Goal: Transaction & Acquisition: Obtain resource

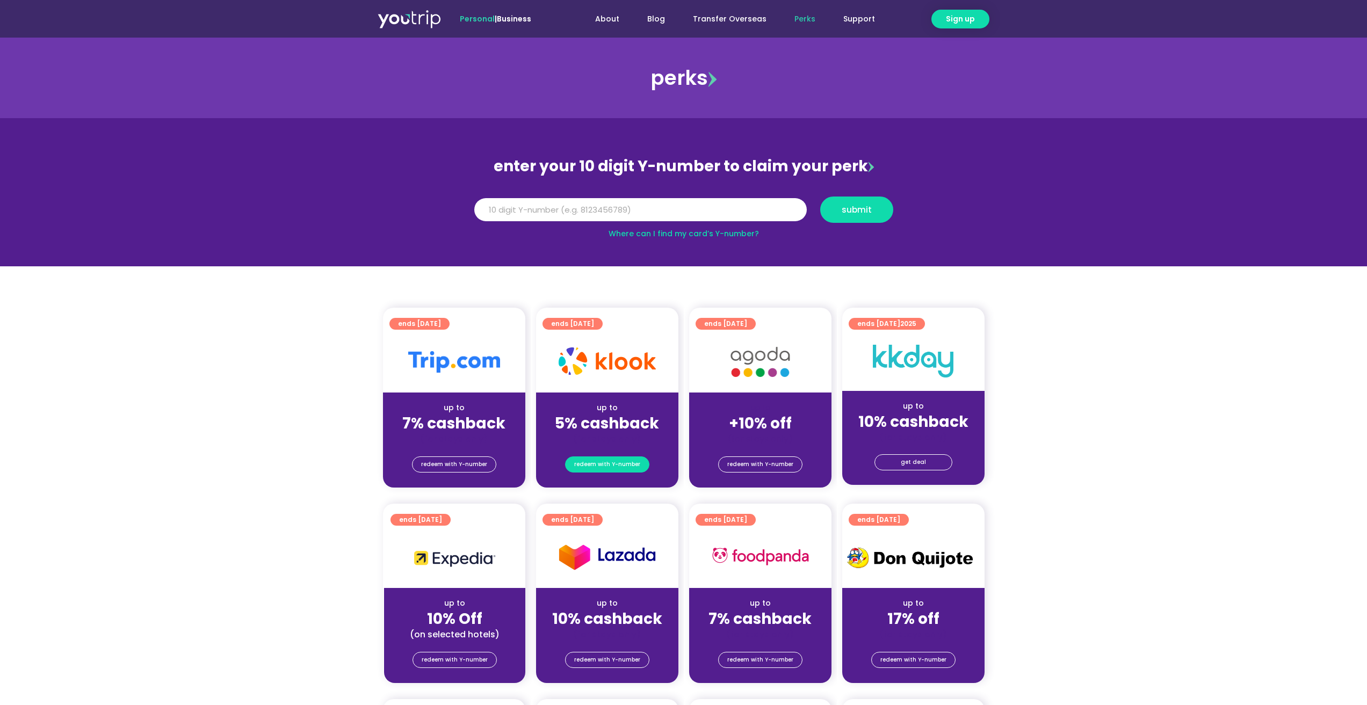
click at [605, 465] on span "redeem with Y-number" at bounding box center [607, 464] width 66 height 15
click at [632, 204] on input "Y Number" at bounding box center [640, 210] width 332 height 24
click at [607, 468] on span "redeem with Y-number" at bounding box center [607, 464] width 66 height 15
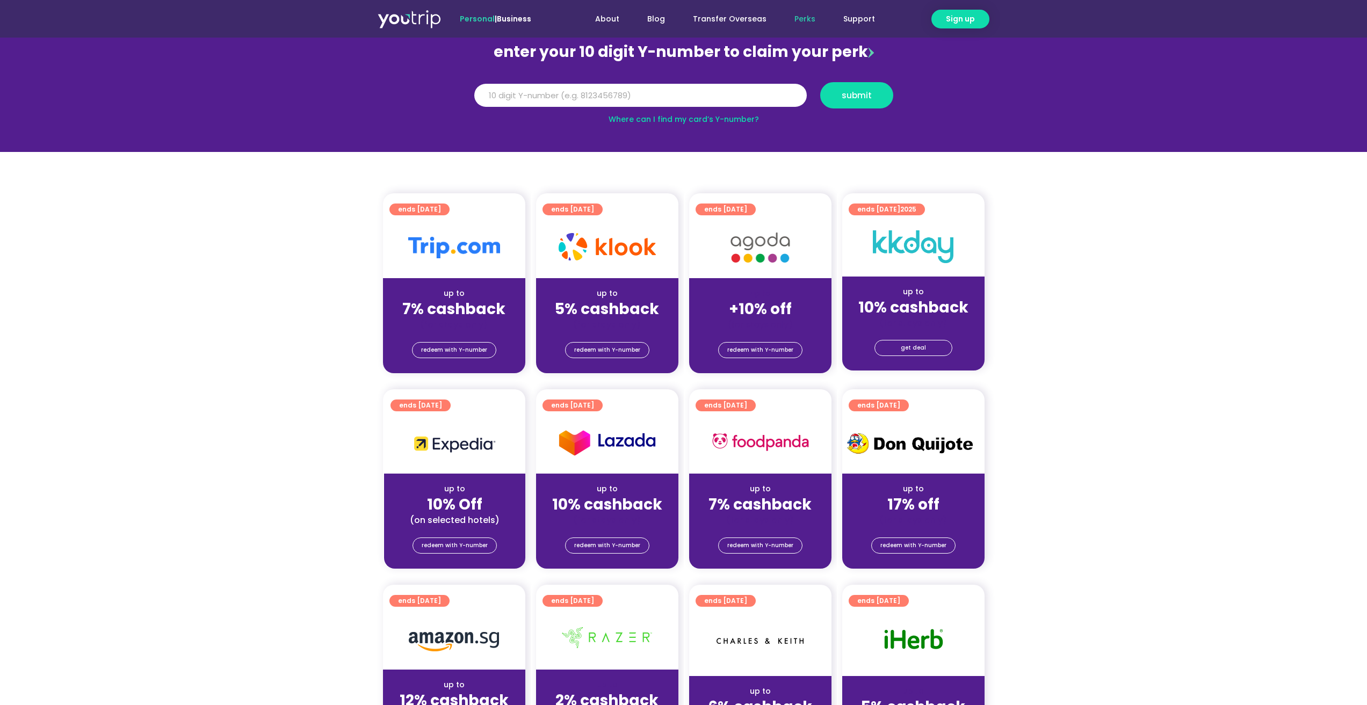
scroll to position [118, 0]
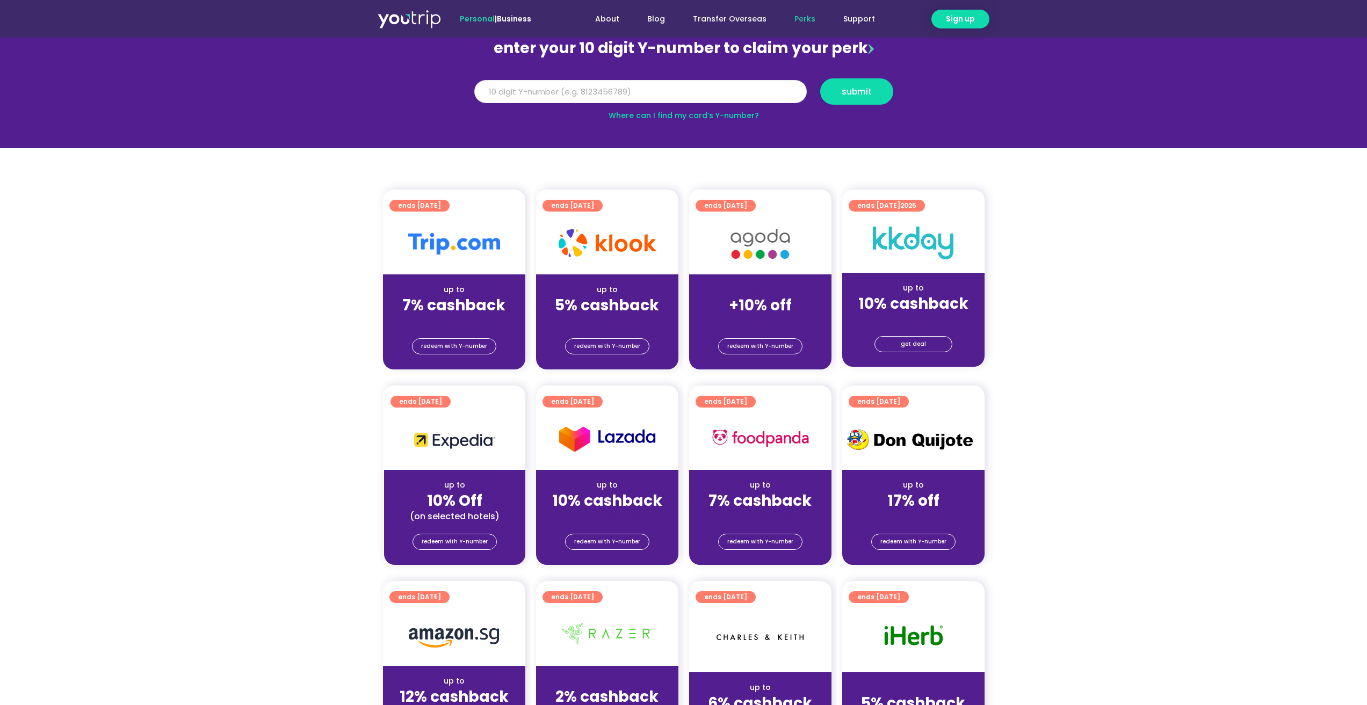
click at [581, 91] on input "Y Number" at bounding box center [640, 92] width 332 height 24
click at [861, 96] on span "submit" at bounding box center [857, 92] width 30 height 8
click at [499, 93] on input "5162400062155127" at bounding box center [640, 92] width 332 height 24
click at [637, 340] on span "redeem with Y-number" at bounding box center [607, 346] width 66 height 15
click at [708, 115] on link "Where can I find my card’s Y-number?" at bounding box center [684, 115] width 150 height 11
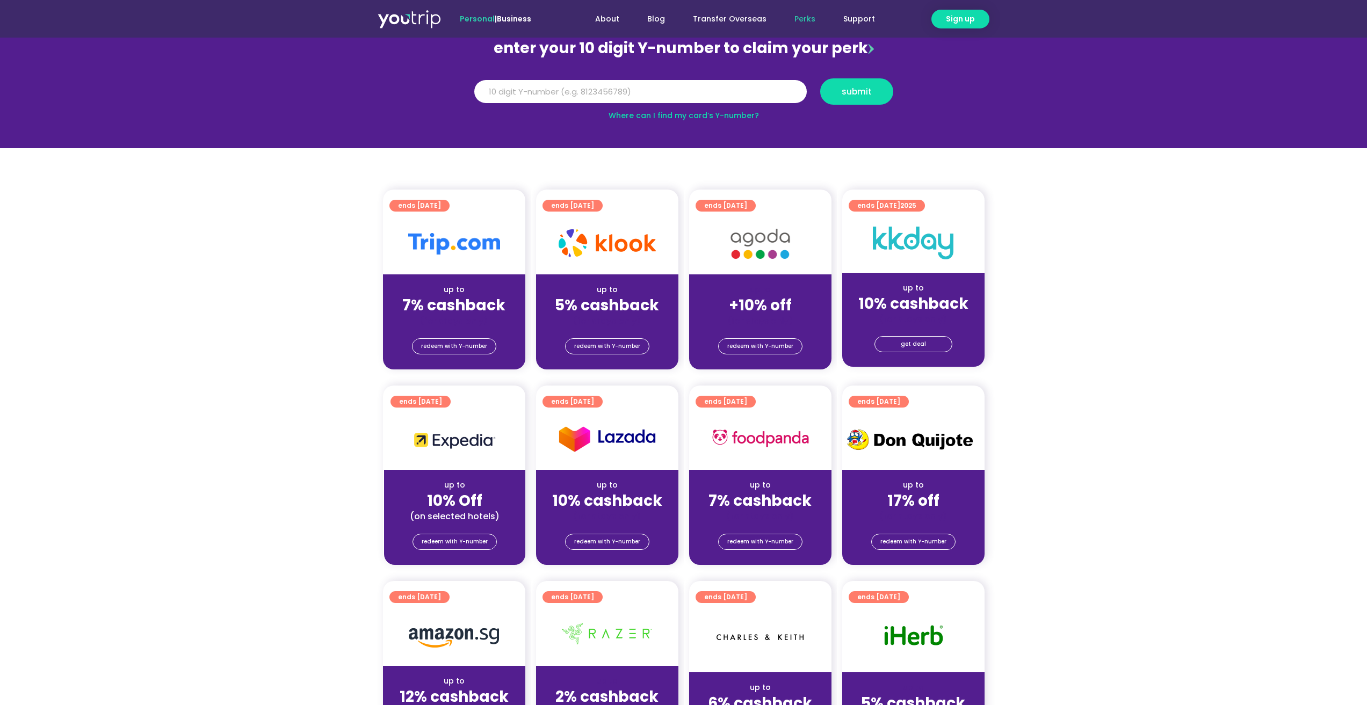
click at [443, 75] on section "enter your 10 digit Y-number to claim your perk Y Number 5162400062155127 submi…" at bounding box center [683, 74] width 1367 height 148
click at [491, 78] on div "Y Number 5162400062155127" at bounding box center [640, 91] width 346 height 26
drag, startPoint x: 491, startPoint y: 78, endPoint x: 515, endPoint y: 95, distance: 28.6
click at [494, 83] on div "Y Number 5162400062155127" at bounding box center [640, 91] width 346 height 26
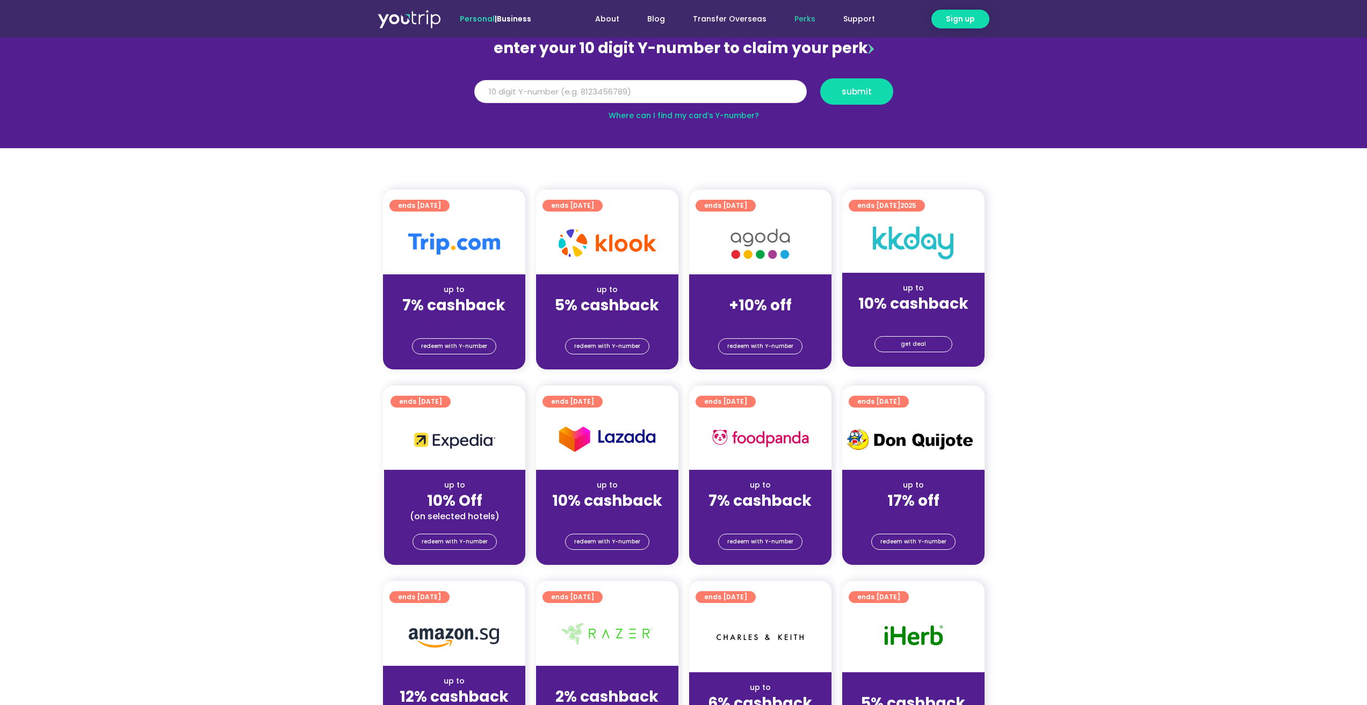
click at [515, 95] on input "5162400062155127" at bounding box center [640, 92] width 332 height 24
click at [515, 94] on input "5162400062155127" at bounding box center [640, 92] width 332 height 24
click at [513, 93] on input "5162400062155127" at bounding box center [640, 92] width 332 height 24
type input "81532114425"
click at [820, 78] on button "submit" at bounding box center [856, 91] width 73 height 26
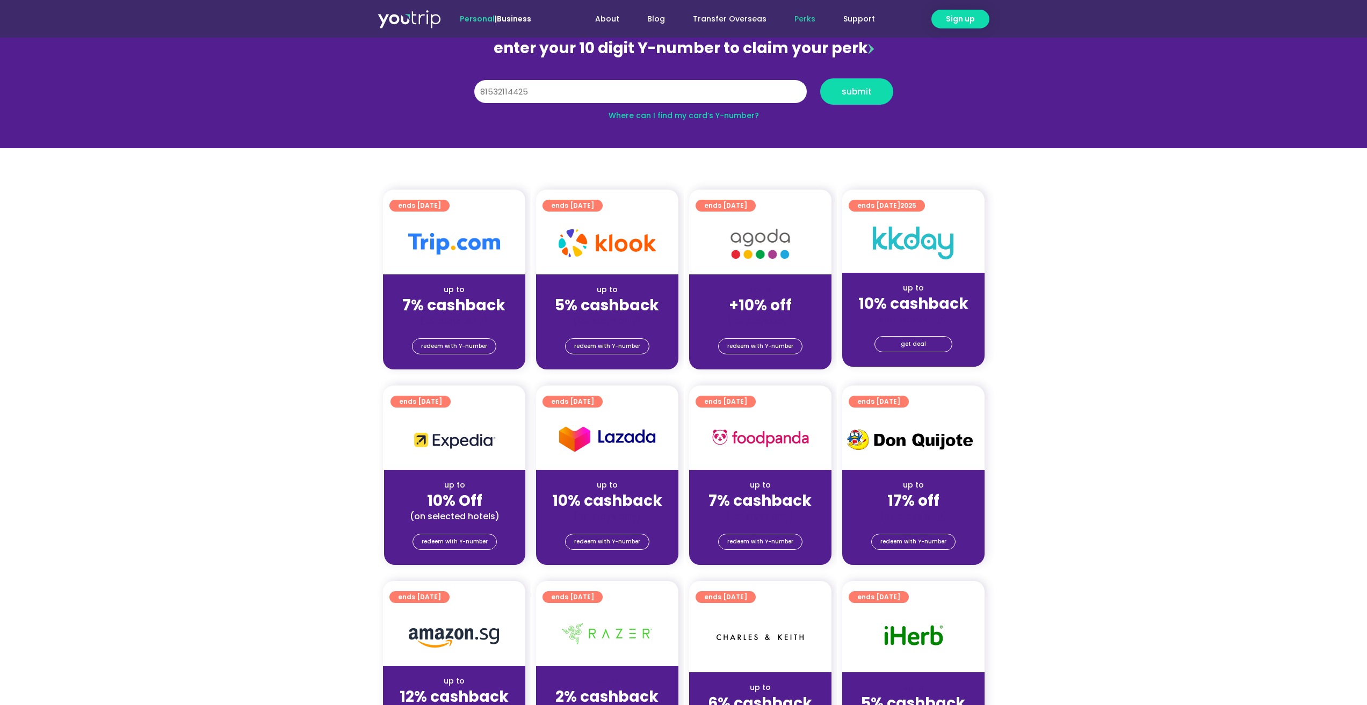
click at [838, 78] on div "Y Number 81532114425 submit" at bounding box center [684, 91] width 430 height 37
click at [841, 84] on button "submit" at bounding box center [856, 91] width 73 height 26
drag, startPoint x: 626, startPoint y: 99, endPoint x: 612, endPoint y: 114, distance: 20.5
click at [625, 99] on input "81532114425" at bounding box center [640, 92] width 332 height 24
click at [623, 348] on span "redeem with Y-number" at bounding box center [607, 346] width 66 height 15
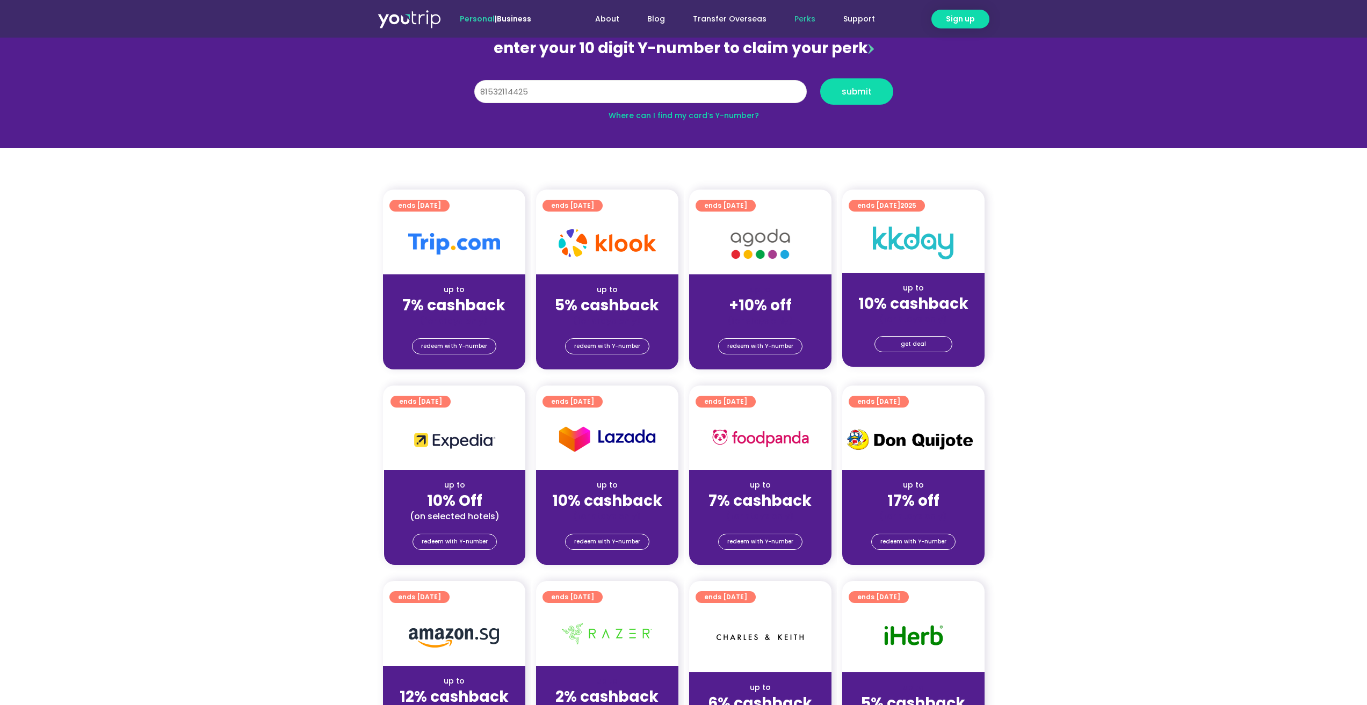
click at [565, 88] on input "81532114425" at bounding box center [640, 92] width 332 height 24
type input "8153211425"
drag, startPoint x: 865, startPoint y: 106, endPoint x: 862, endPoint y: 98, distance: 8.0
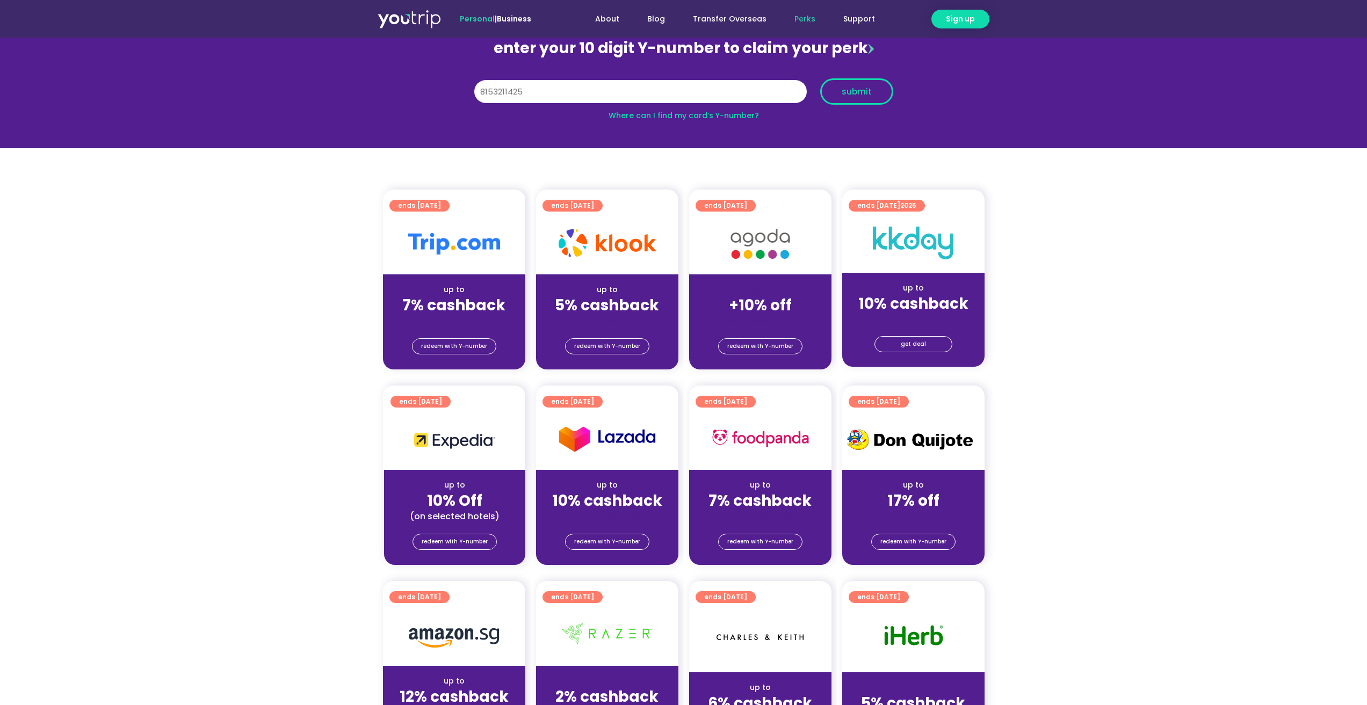
click at [864, 106] on div "Y Number 8153211425 submit" at bounding box center [683, 95] width 432 height 34
click at [862, 98] on button "submit" at bounding box center [856, 91] width 73 height 26
